Goal: Find specific page/section: Find specific page/section

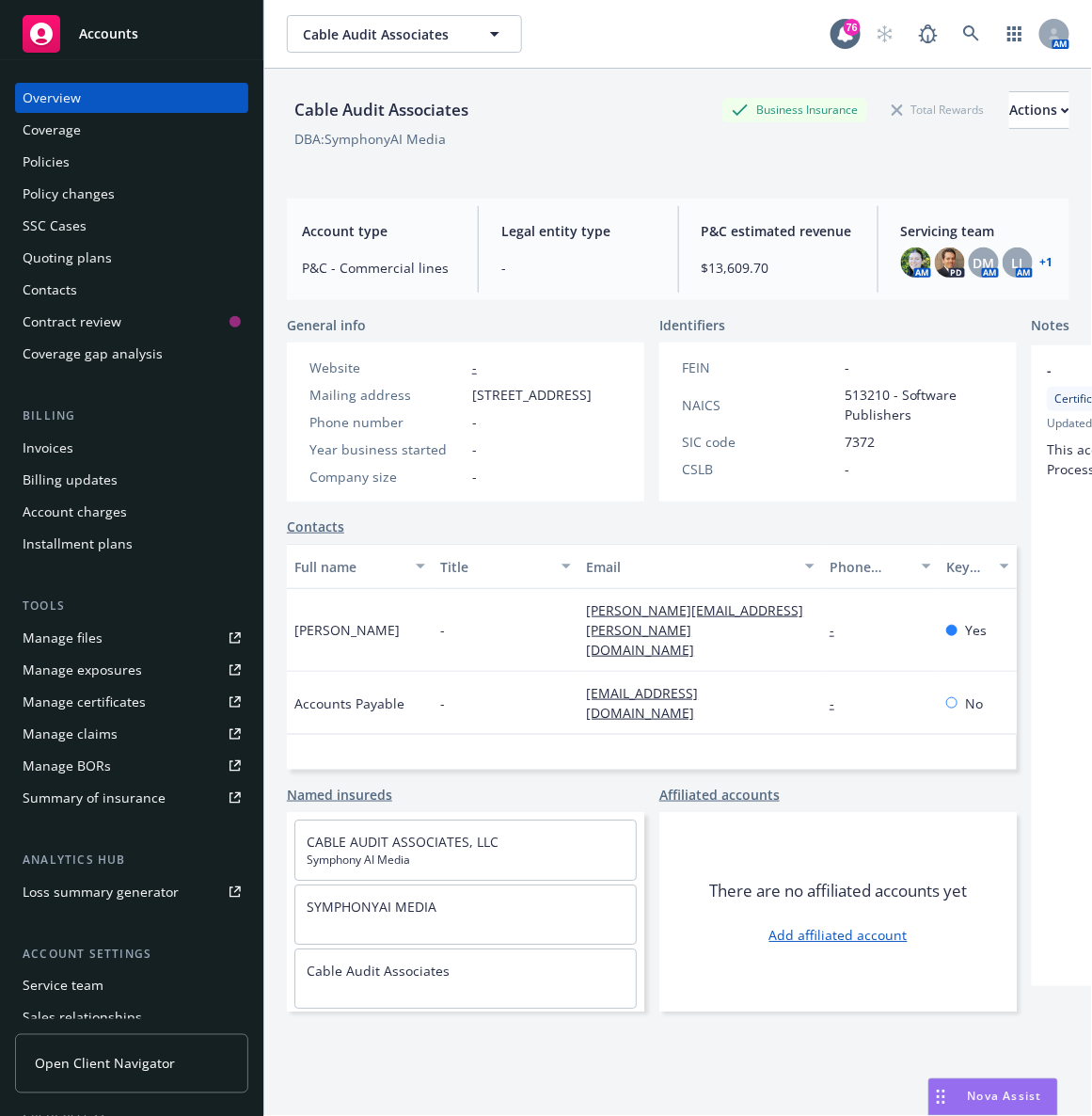
click at [101, 172] on div "Policies" at bounding box center [132, 162] width 219 height 30
